Goal: Task Accomplishment & Management: Manage account settings

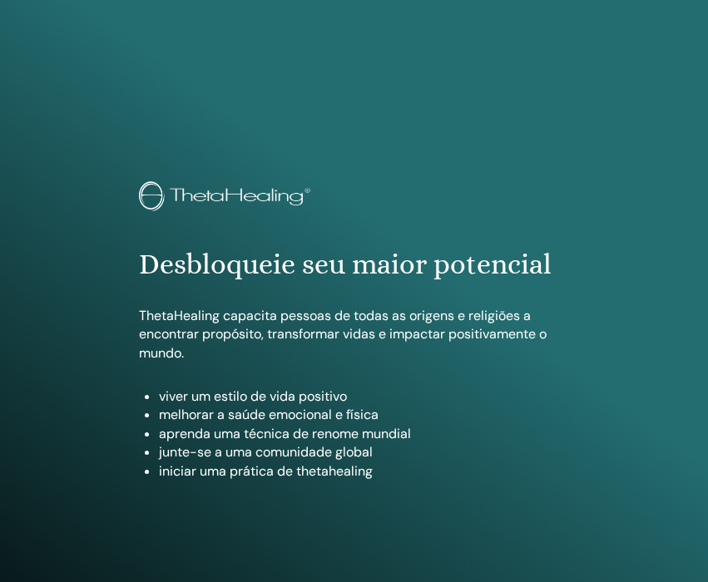
scroll to position [909, 0]
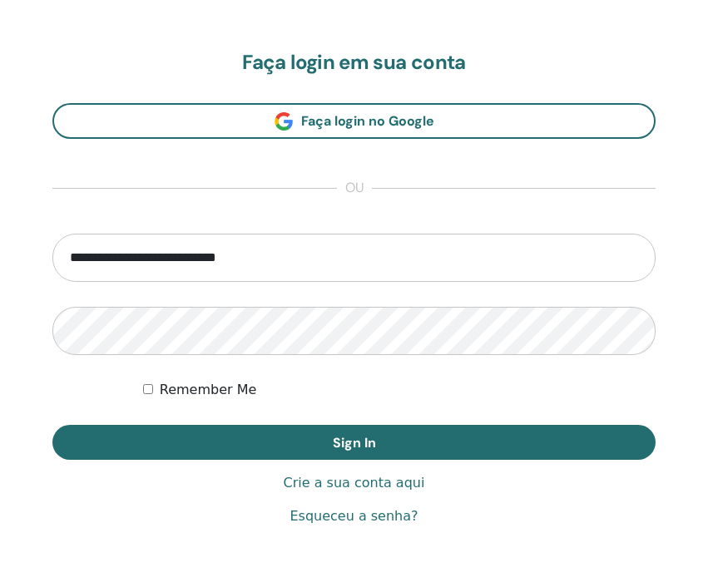
type input "**********"
click at [353, 442] on button "Sign In" at bounding box center [353, 442] width 603 height 35
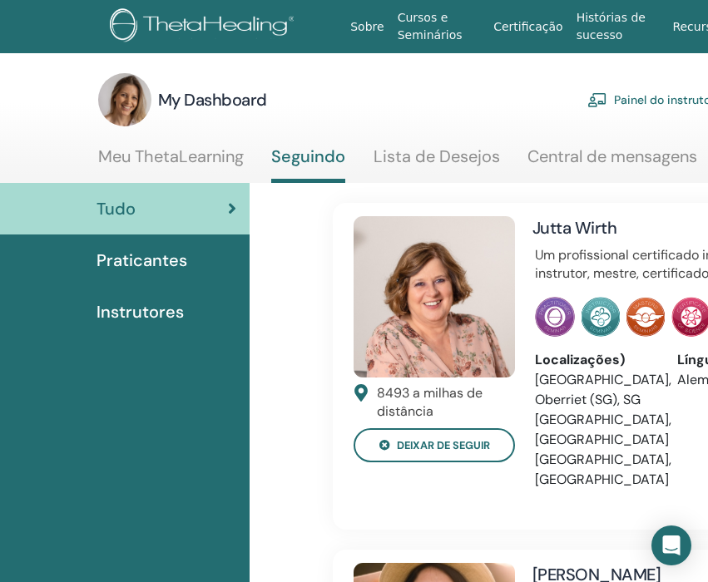
click at [639, 104] on link "Painel do instrutor" at bounding box center [650, 100] width 127 height 37
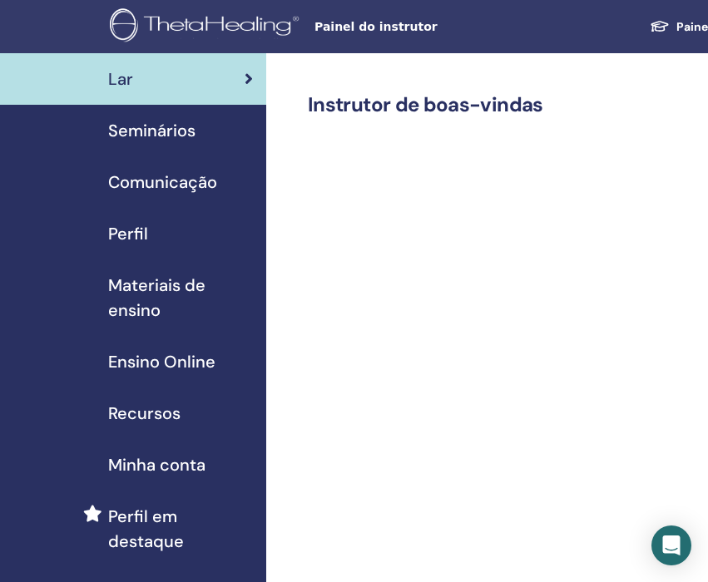
click at [195, 362] on span "Ensino Online" at bounding box center [161, 361] width 107 height 25
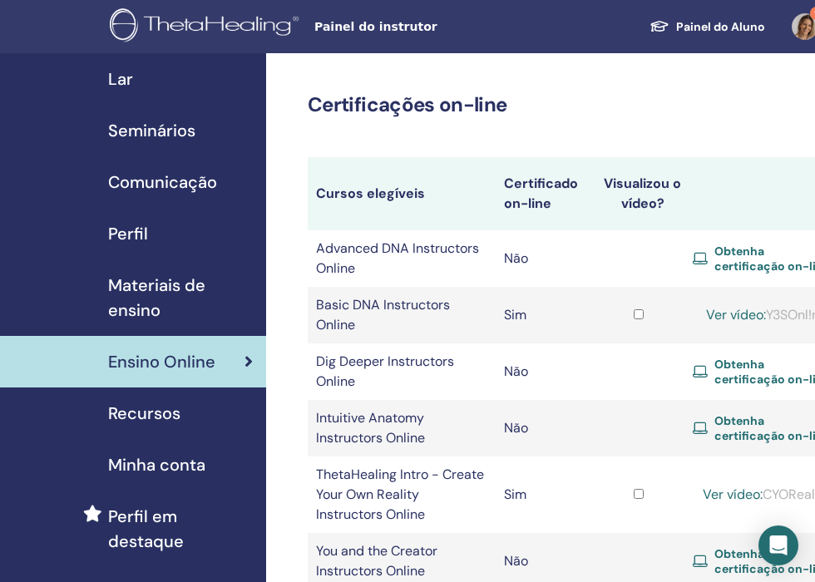
click at [194, 129] on span "Seminários" at bounding box center [151, 130] width 87 height 25
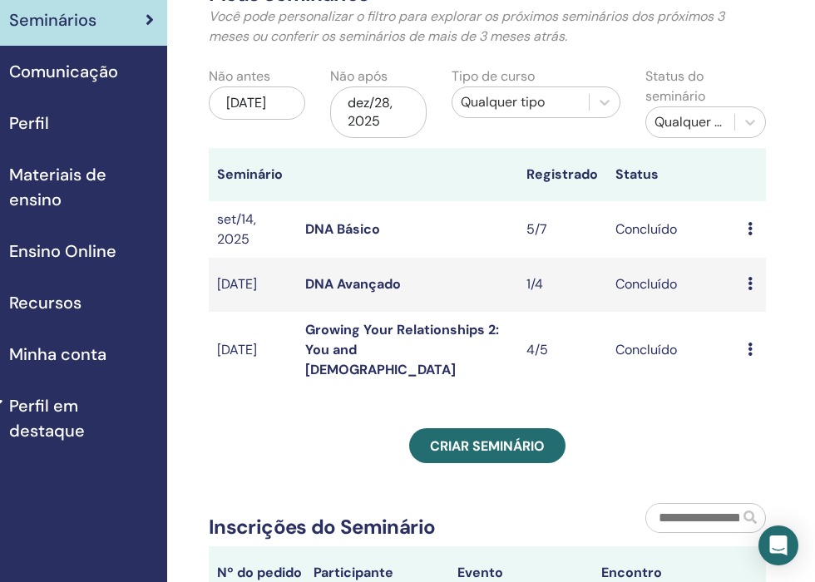
scroll to position [98, 99]
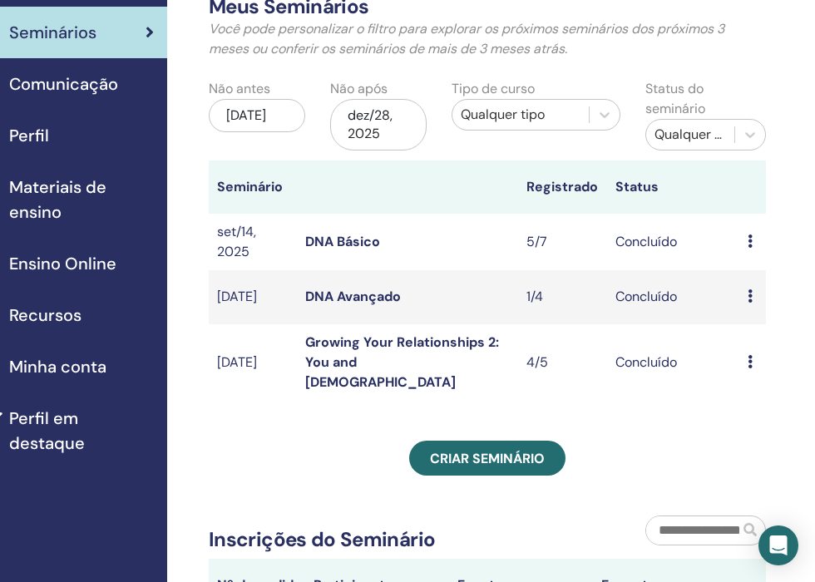
click at [748, 243] on icon at bounding box center [750, 241] width 5 height 13
click at [747, 261] on link "Visualizar" at bounding box center [761, 255] width 59 height 17
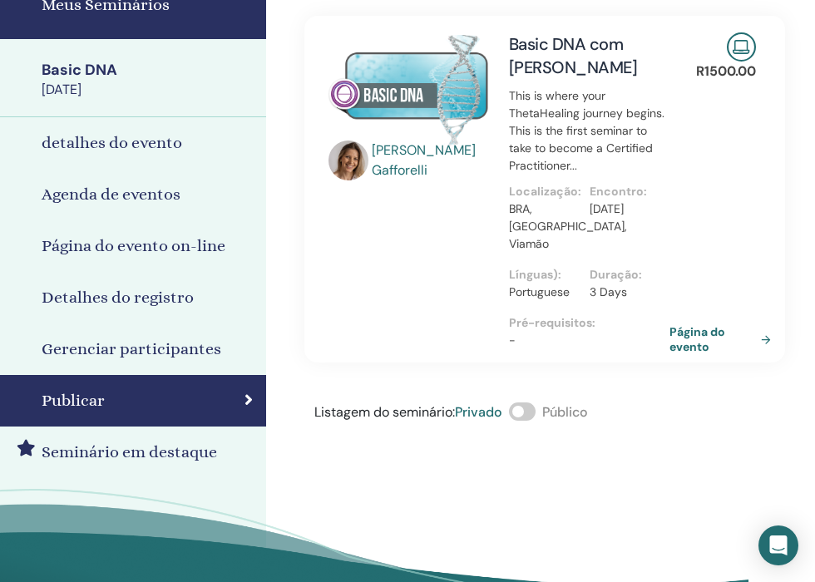
scroll to position [19, 67]
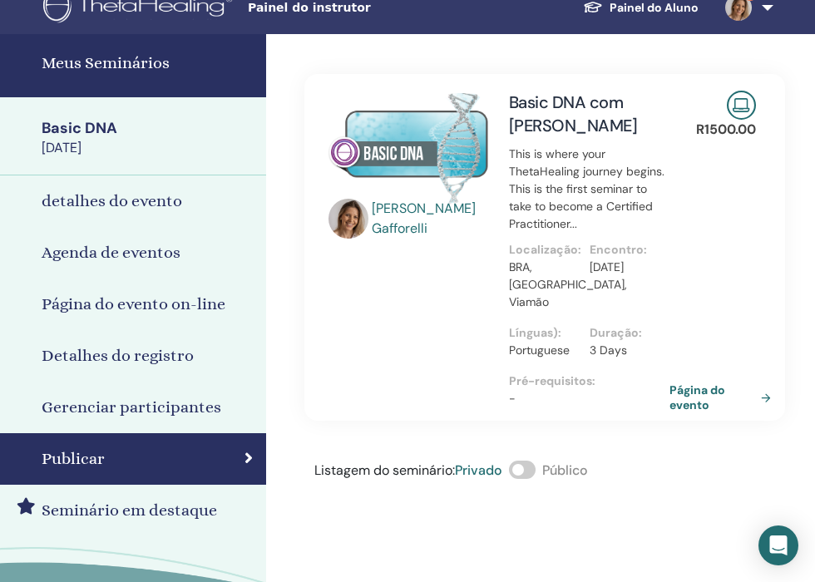
click at [162, 399] on h4 "Gerenciar participantes" at bounding box center [132, 407] width 180 height 25
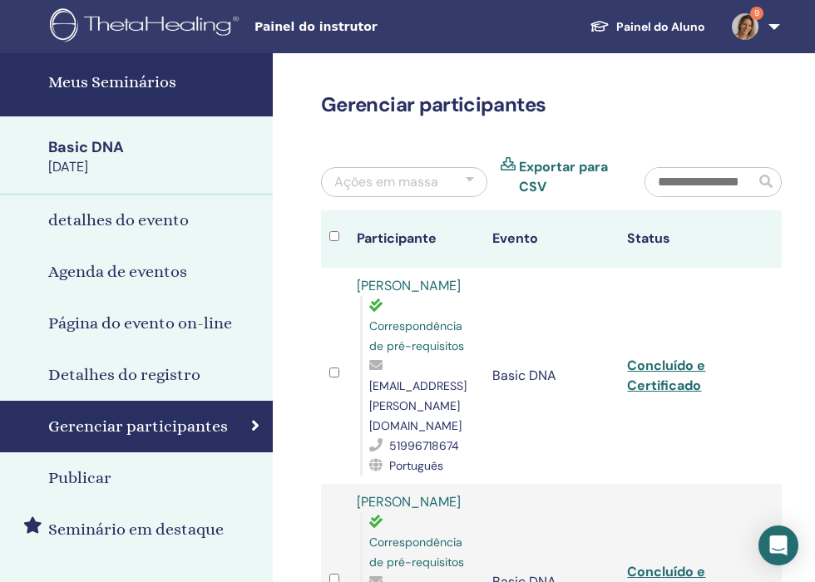
scroll to position [0, 60]
click at [749, 30] on img at bounding box center [745, 26] width 27 height 27
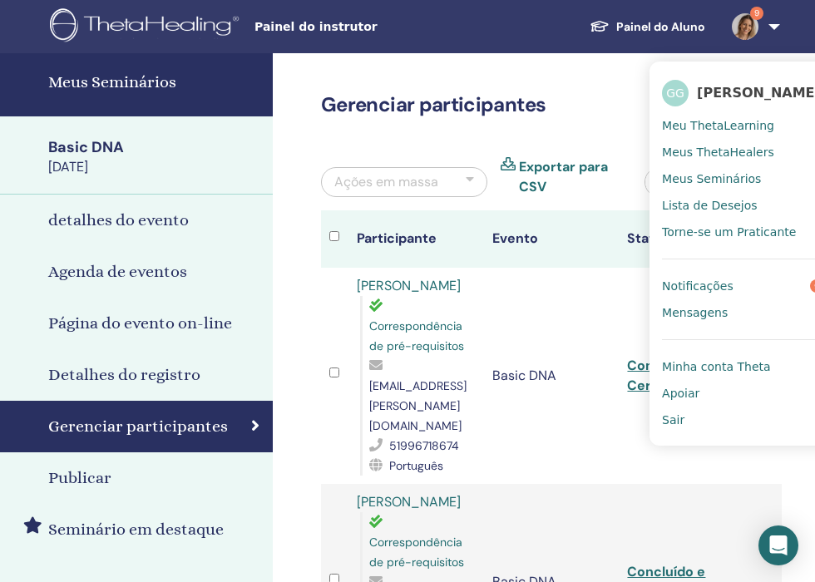
click at [749, 31] on img at bounding box center [745, 26] width 27 height 27
